Goal: Information Seeking & Learning: Learn about a topic

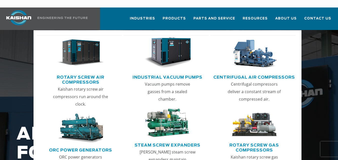
click at [72, 73] on link "Rotary Screw Air Compressors" at bounding box center [80, 79] width 83 height 13
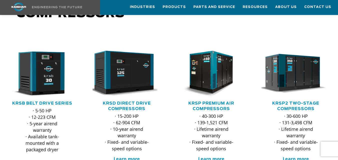
scroll to position [75, 0]
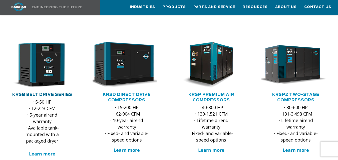
click at [46, 93] on link "KRSB Belt Drive Series" at bounding box center [42, 95] width 60 height 4
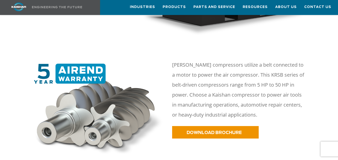
scroll to position [200, 0]
